Goal: Check status: Check status

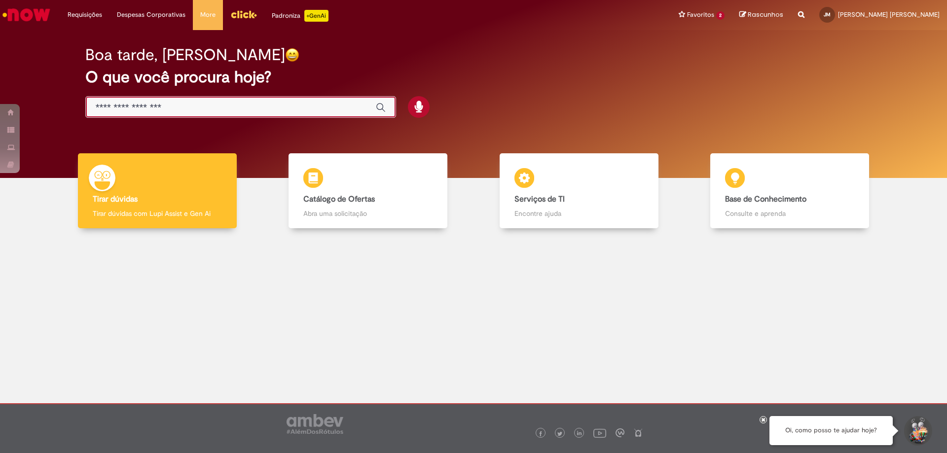
click at [225, 106] on input "Basta digitar aqui" at bounding box center [231, 107] width 270 height 11
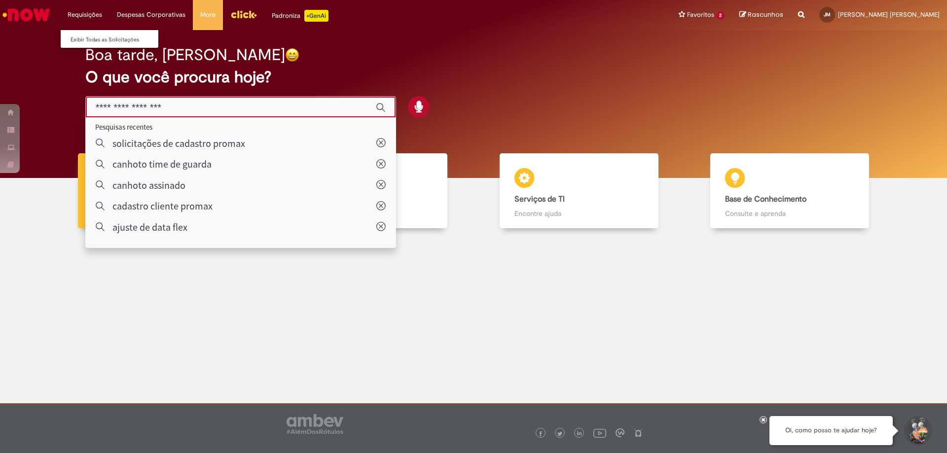
click at [84, 16] on li "Requisições Exibir Todas as Solicitações" at bounding box center [84, 15] width 49 height 30
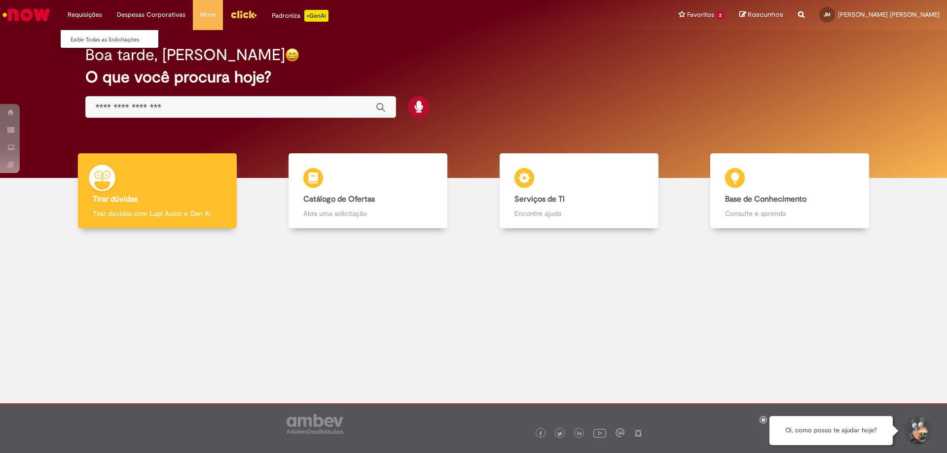
click at [85, 14] on li "Requisições Exibir Todas as Solicitações" at bounding box center [84, 15] width 49 height 30
click at [84, 40] on link "Exibir Todas as Solicitações" at bounding box center [115, 40] width 108 height 11
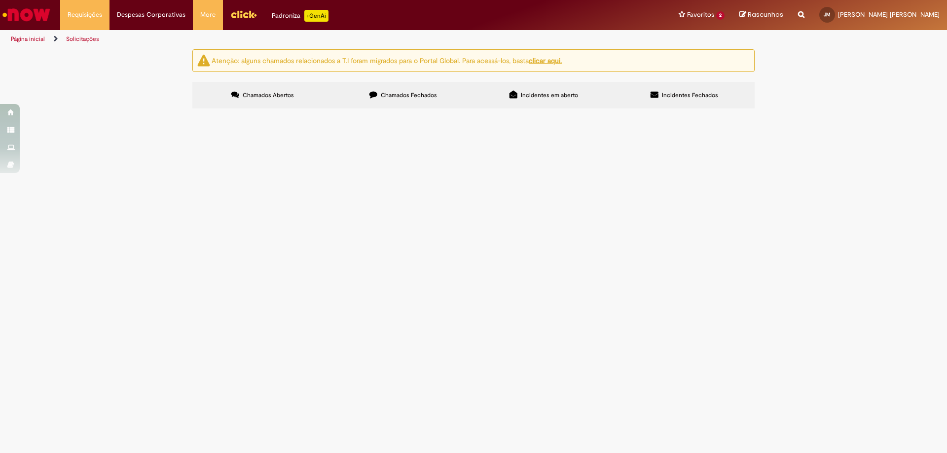
click at [388, 88] on label "Chamados Fechados" at bounding box center [403, 95] width 141 height 27
click at [547, 95] on span "Incidentes em aberto" at bounding box center [549, 95] width 57 height 8
click at [647, 102] on label "Incidentes Fechados" at bounding box center [684, 95] width 141 height 27
click at [431, 98] on span "Chamados Fechados" at bounding box center [409, 95] width 56 height 8
click at [0, 0] on span "Ajuste Data de entrega Bees" at bounding box center [0, 0] width 0 height 0
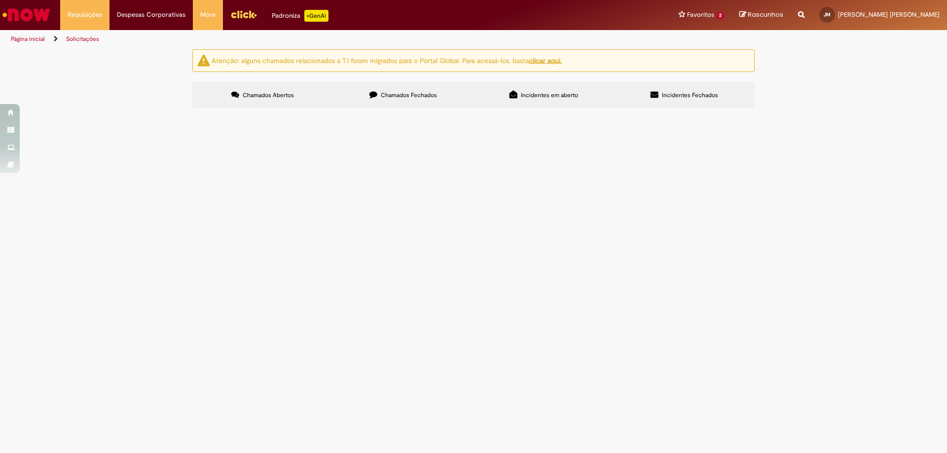
click at [0, 0] on img "recolher o estado da solicitação" at bounding box center [0, 0] width 0 height 0
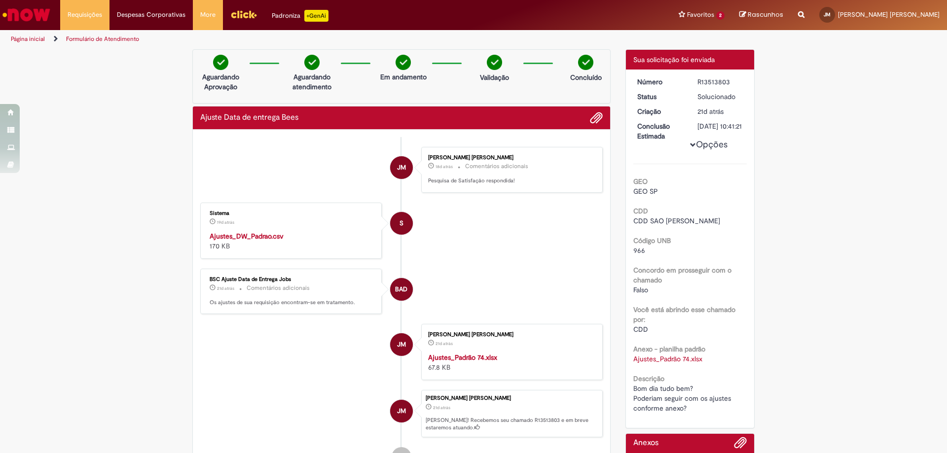
click at [256, 232] on strong "Ajustes_DW_Padrao.csv" at bounding box center [247, 236] width 74 height 9
